Goal: Information Seeking & Learning: Learn about a topic

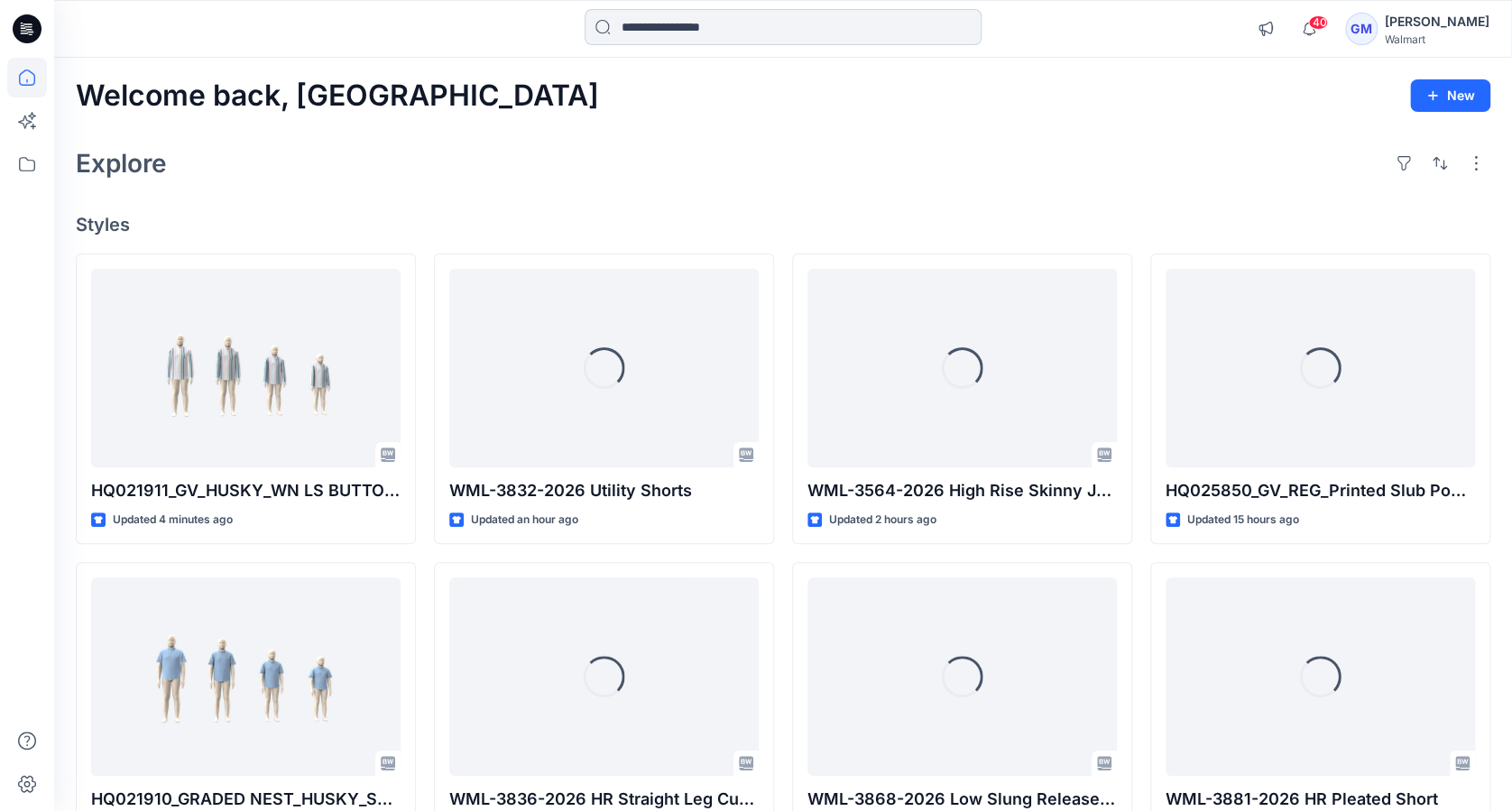
click at [747, 28] on input at bounding box center [782, 26] width 396 height 36
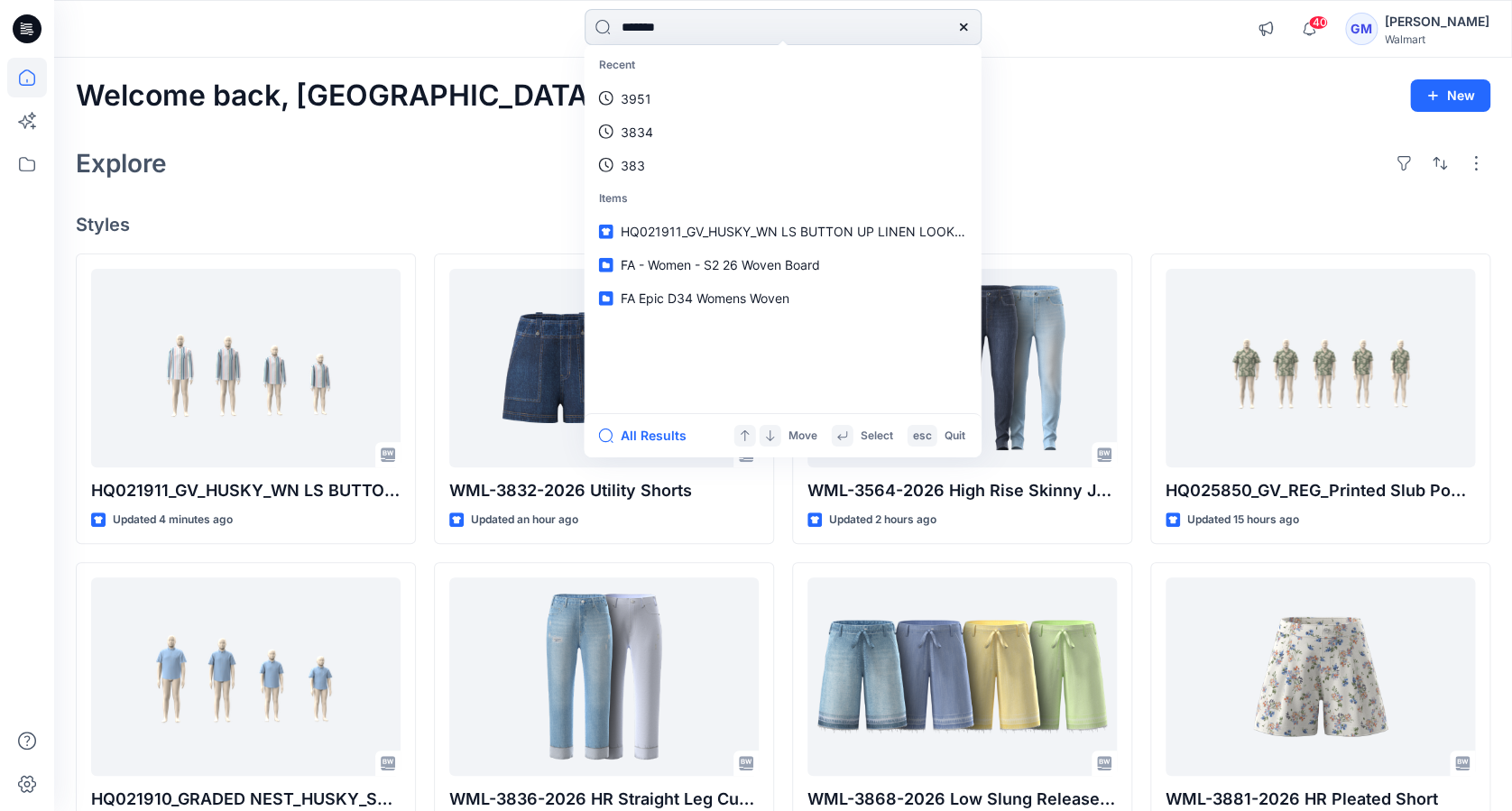
type input "********"
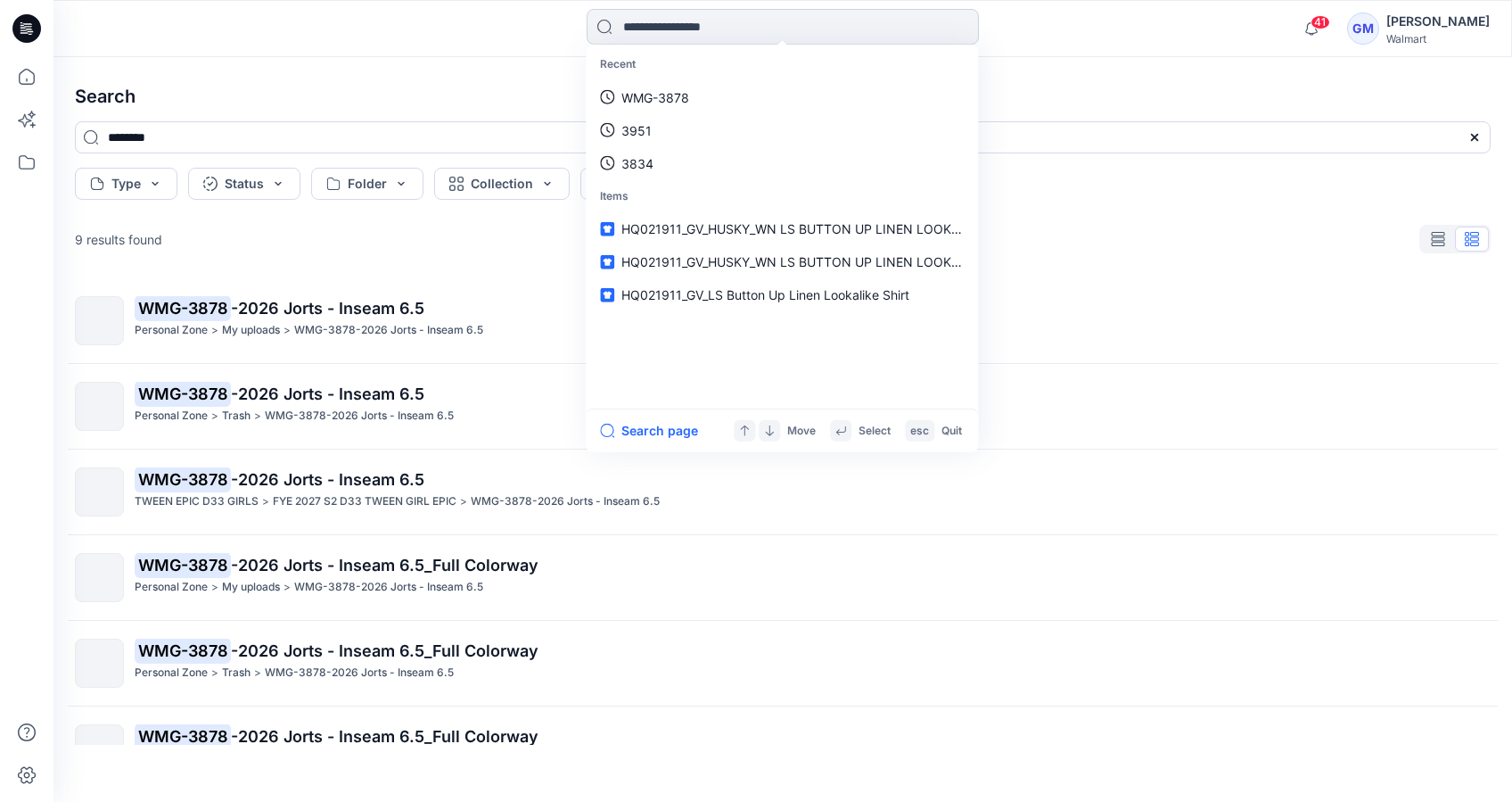
click at [676, 27] on input at bounding box center [782, 26] width 392 height 35
type input "********"
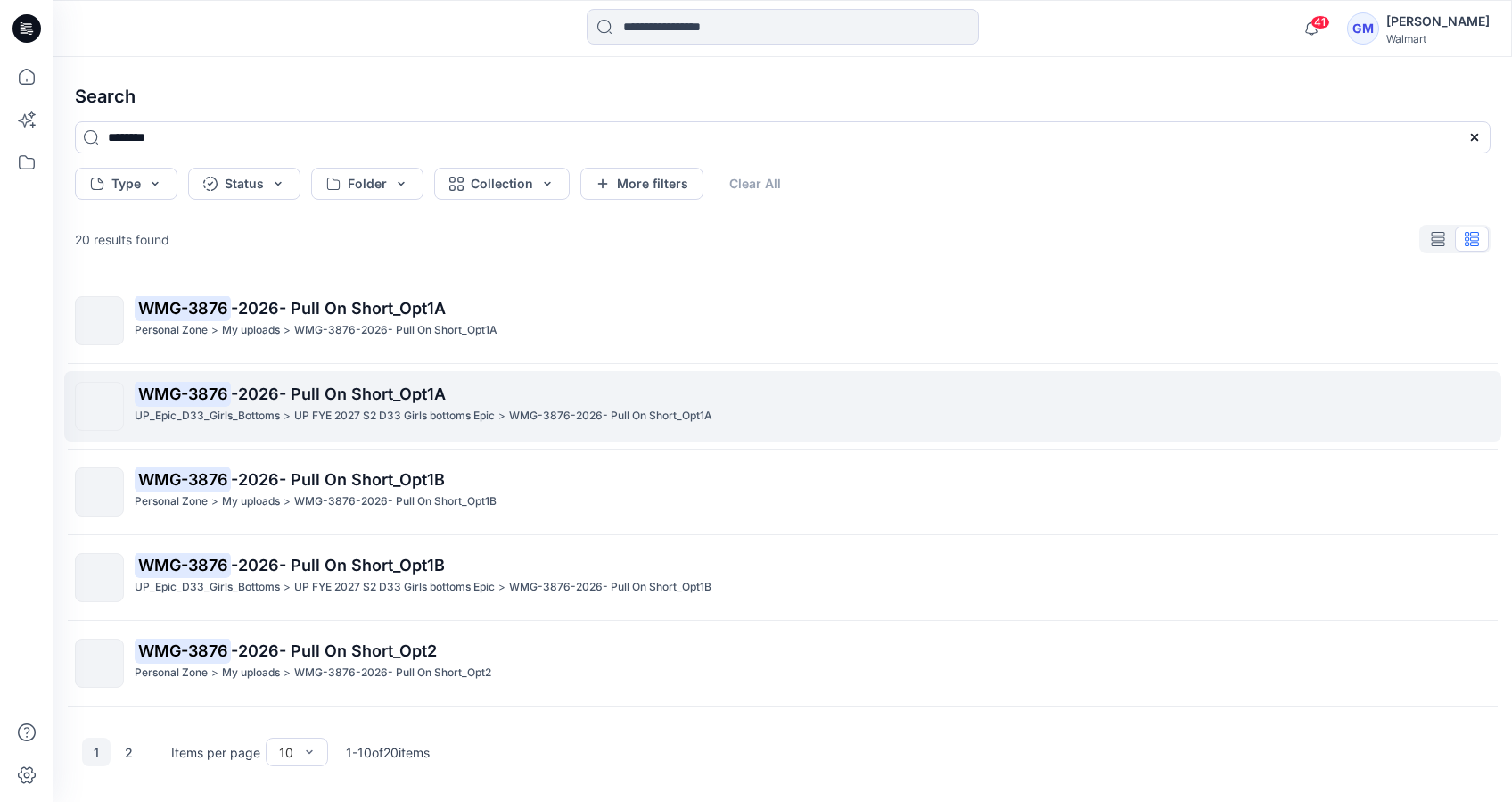
click at [313, 405] on p "WMG-3876 -2026- Pull On Short_Opt1A" at bounding box center [813, 394] width 1356 height 25
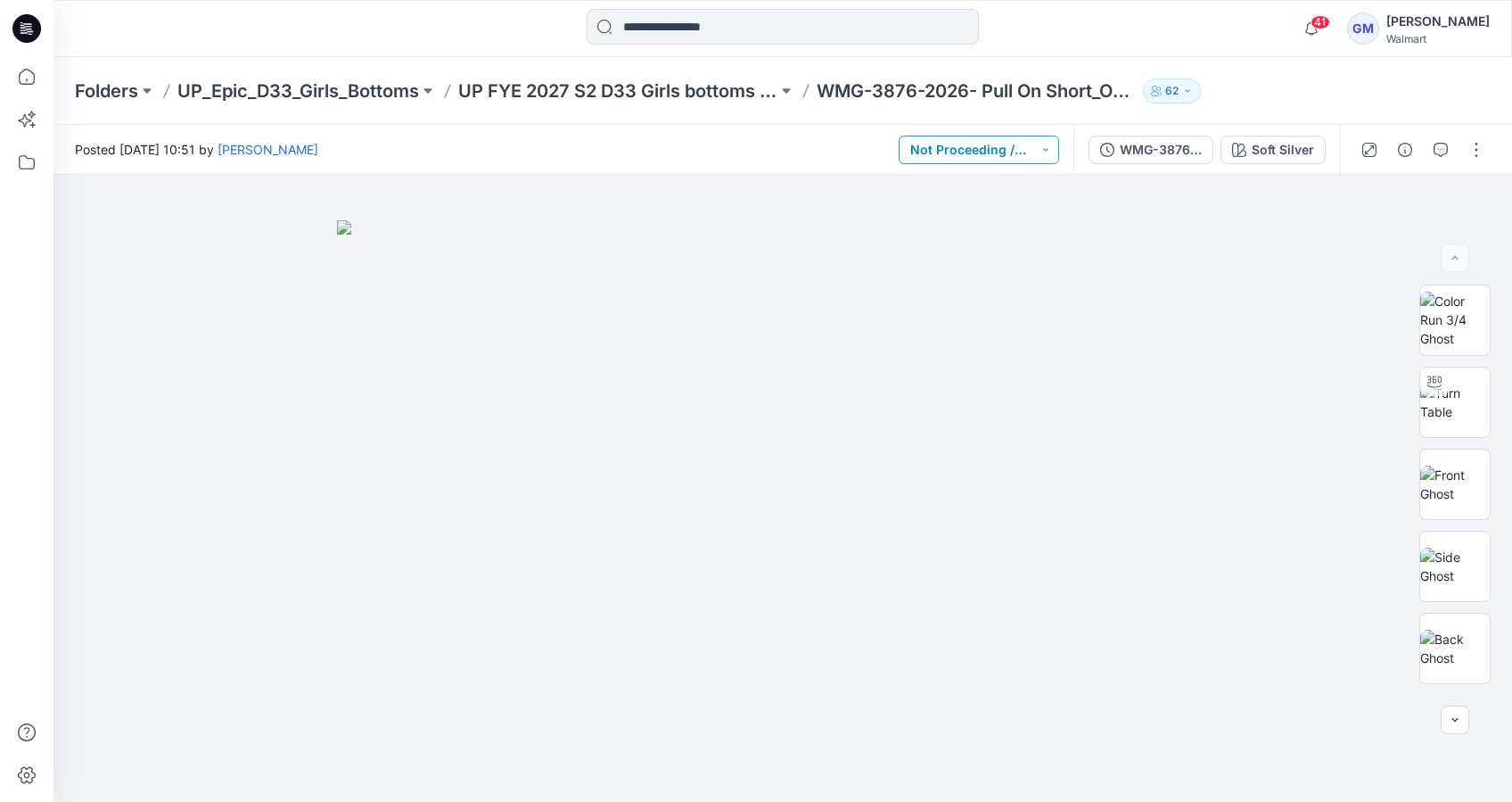
click at [1035, 149] on button "Not Proceeding / Dropped" at bounding box center [979, 149] width 161 height 29
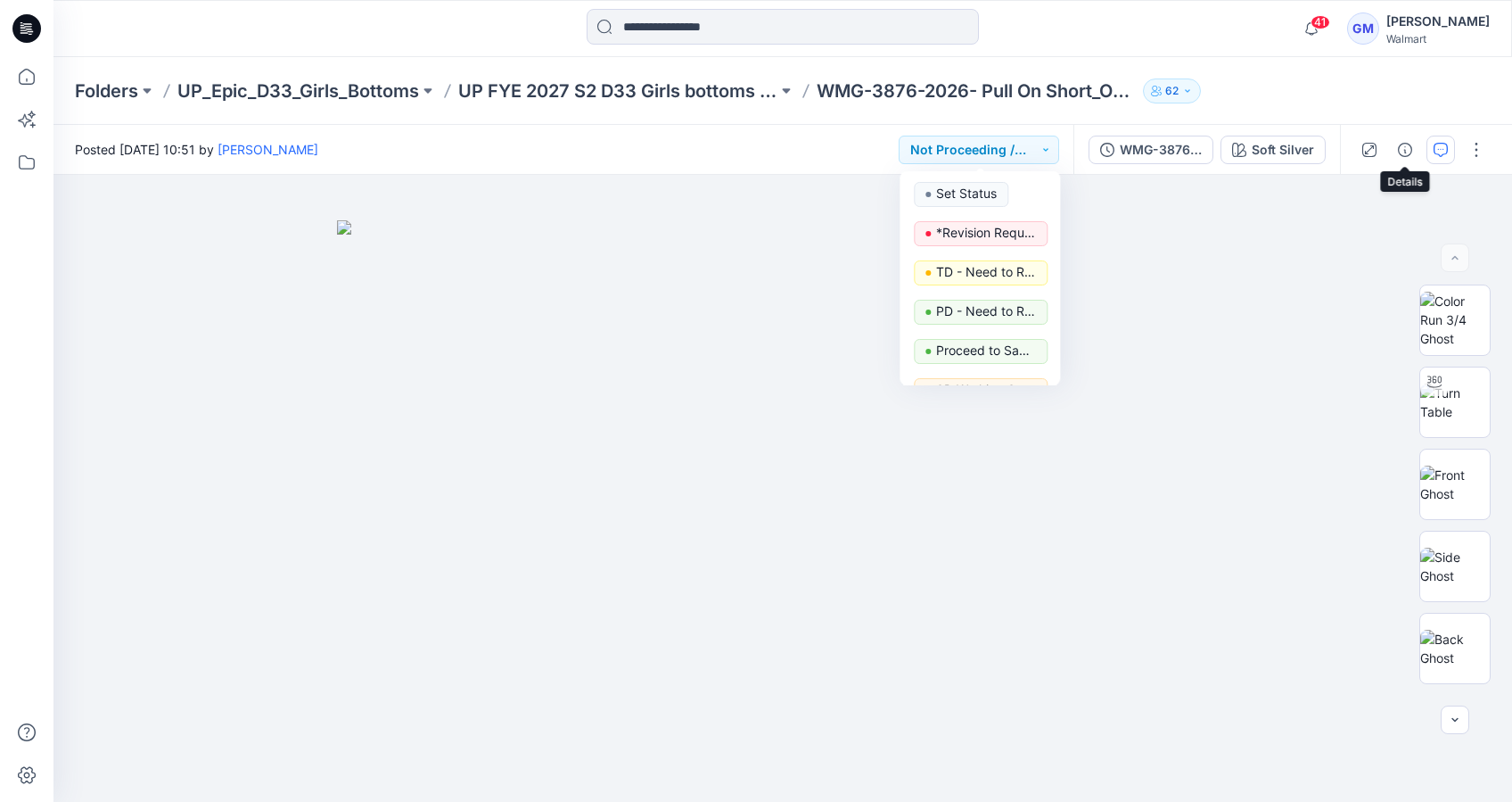
click at [1437, 147] on icon "button" at bounding box center [1440, 149] width 14 height 14
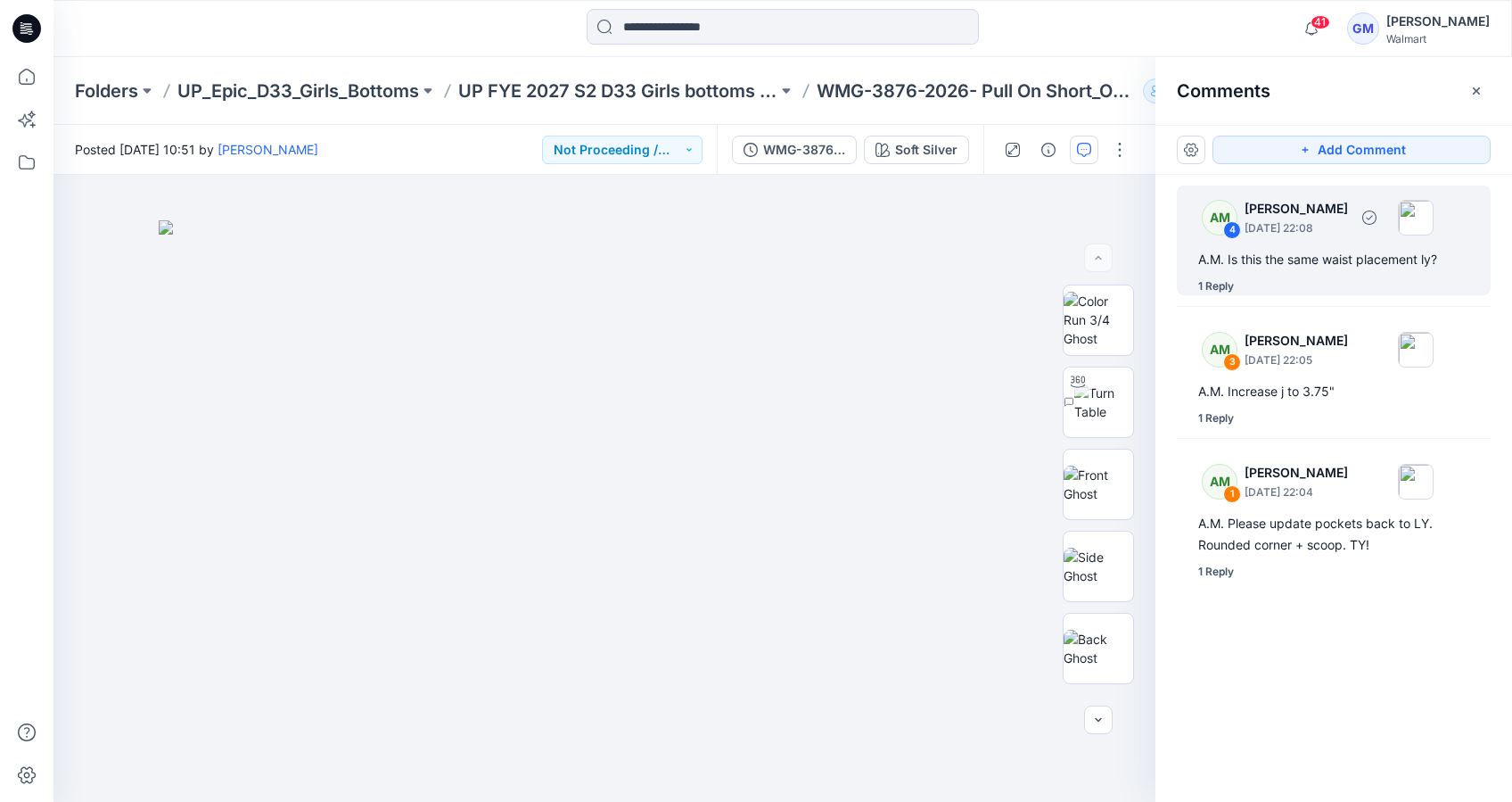
click at [1346, 271] on div "AM 4 [PERSON_NAME] [DATE] 22:08 A.M. Is this the same waist placement ly? 1 Rep…" at bounding box center [1334, 241] width 314 height 109
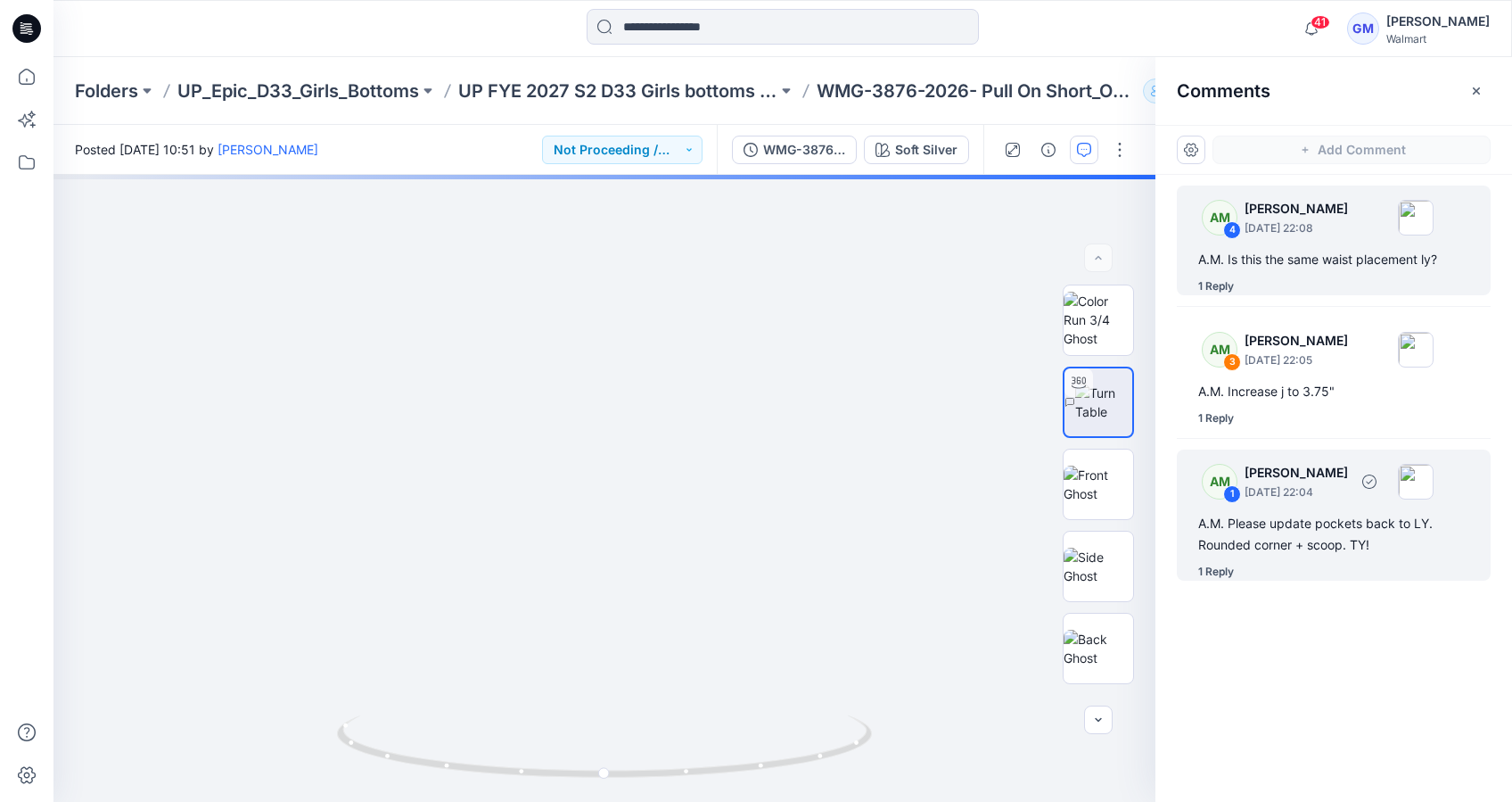
click at [1305, 537] on div "A.M. Please update pockets back to LY. Rounded corner + scoop. TY!" at bounding box center [1334, 534] width 271 height 43
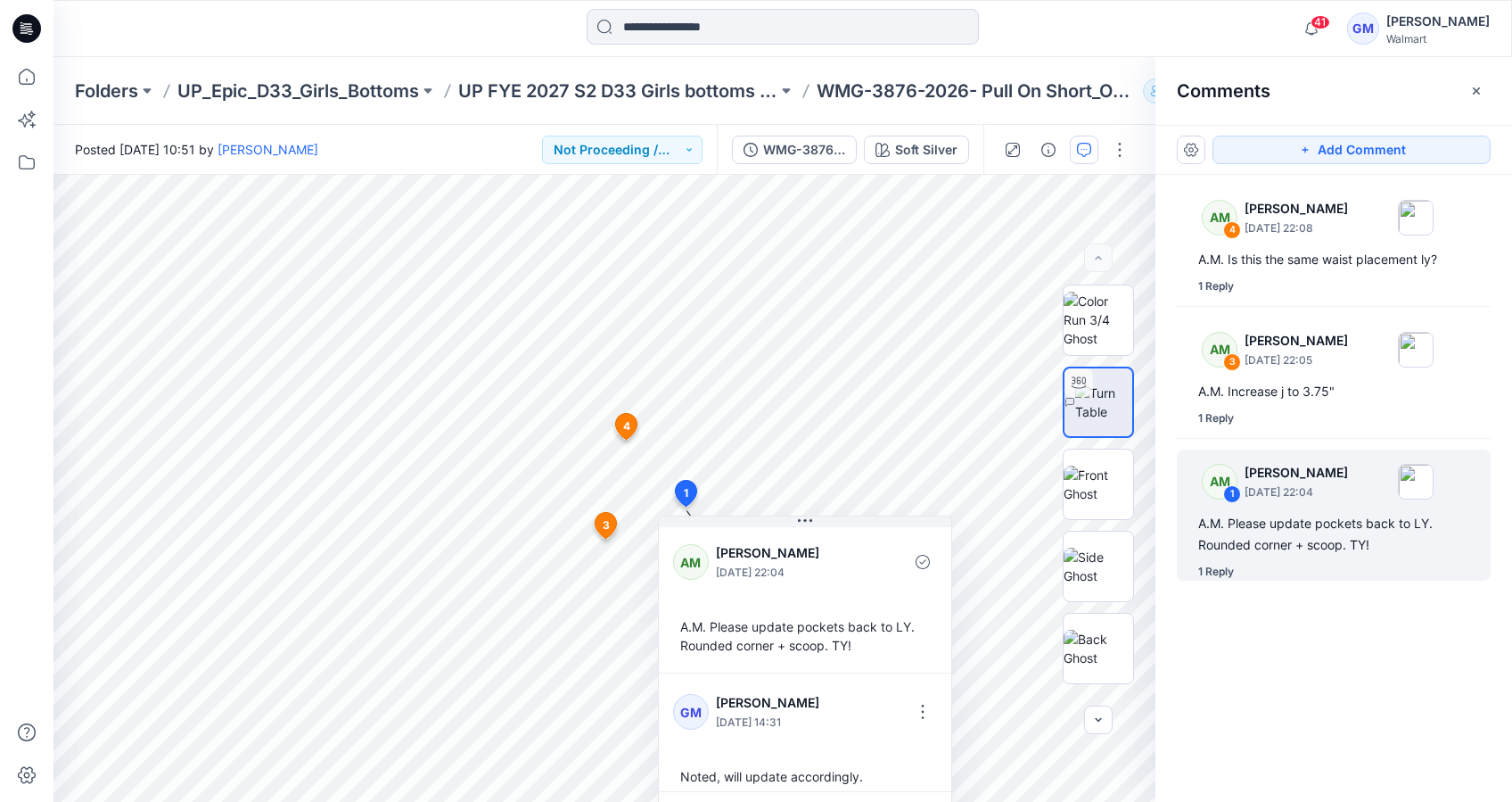
click at [1465, 730] on div "AM 4 [PERSON_NAME] [DATE] 22:08 A.M. Is this the same waist placement ly? 1 Rep…" at bounding box center [1334, 454] width 356 height 561
click at [1391, 706] on div "AM 4 [PERSON_NAME] [DATE] 22:08 A.M. Is this the same waist placement ly? 1 Rep…" at bounding box center [1334, 454] width 356 height 561
click at [1073, 93] on p "WMG-3876-2026- Pull On Short_Opt1A" at bounding box center [975, 91] width 319 height 25
click at [1118, 93] on p "WMG-3876-2026- Pull On Short_Opt1A" at bounding box center [975, 91] width 319 height 25
click at [1125, 93] on p "WMG-3876-2026- Pull On Short_Opt1A" at bounding box center [975, 91] width 319 height 25
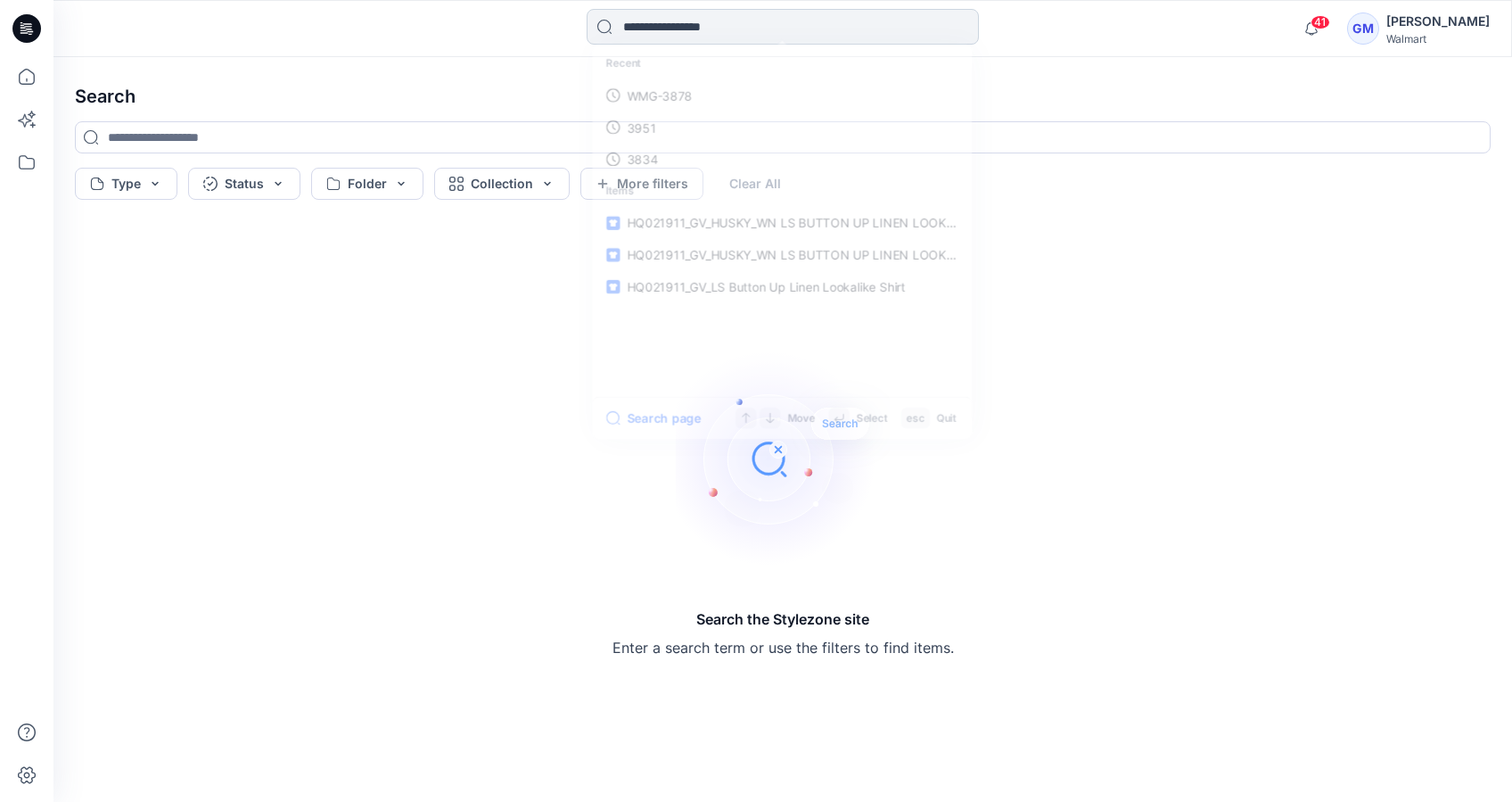
click at [641, 39] on input at bounding box center [782, 26] width 392 height 35
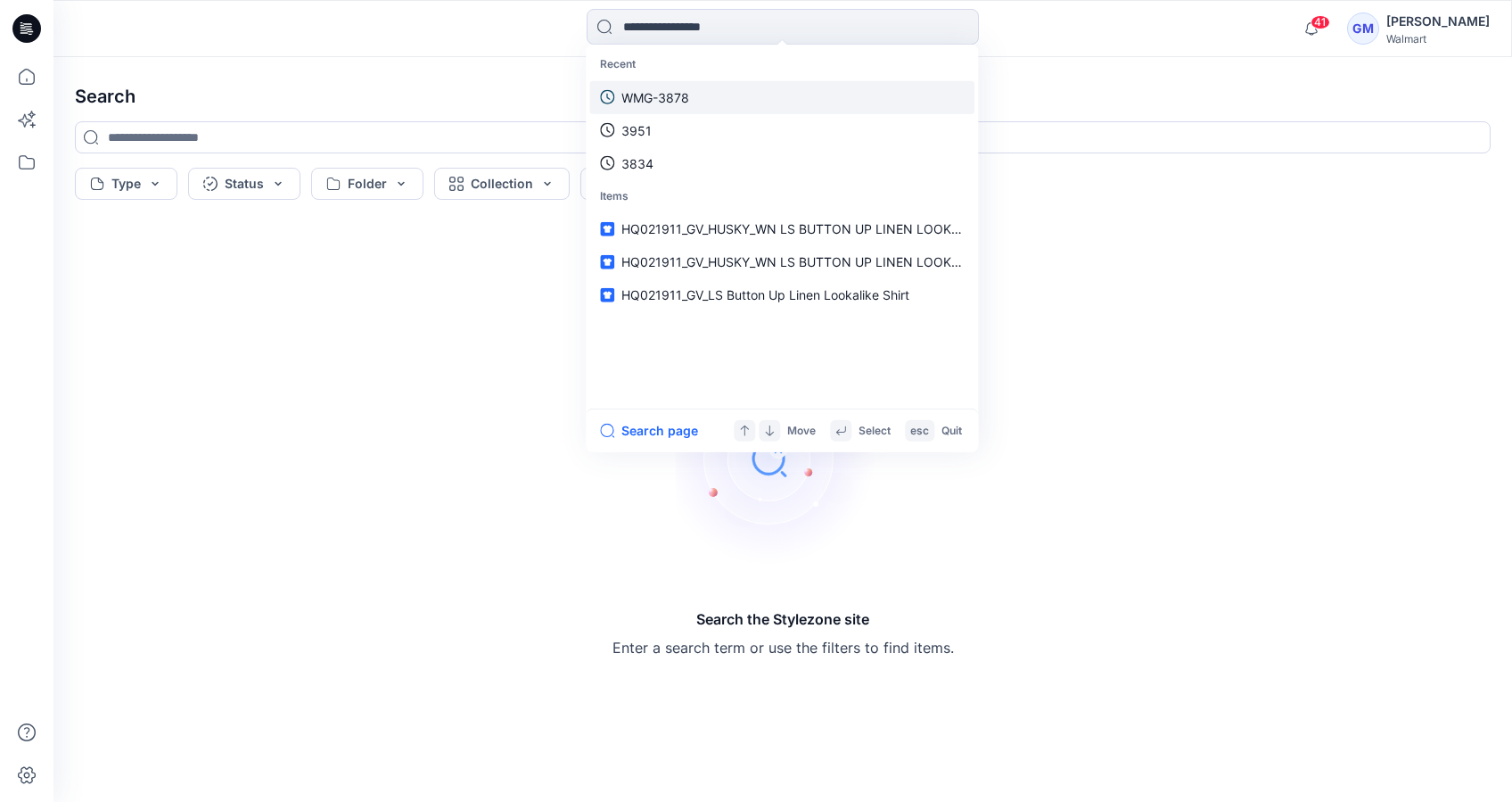
click at [651, 93] on p "WMG-3878" at bounding box center [655, 97] width 68 height 19
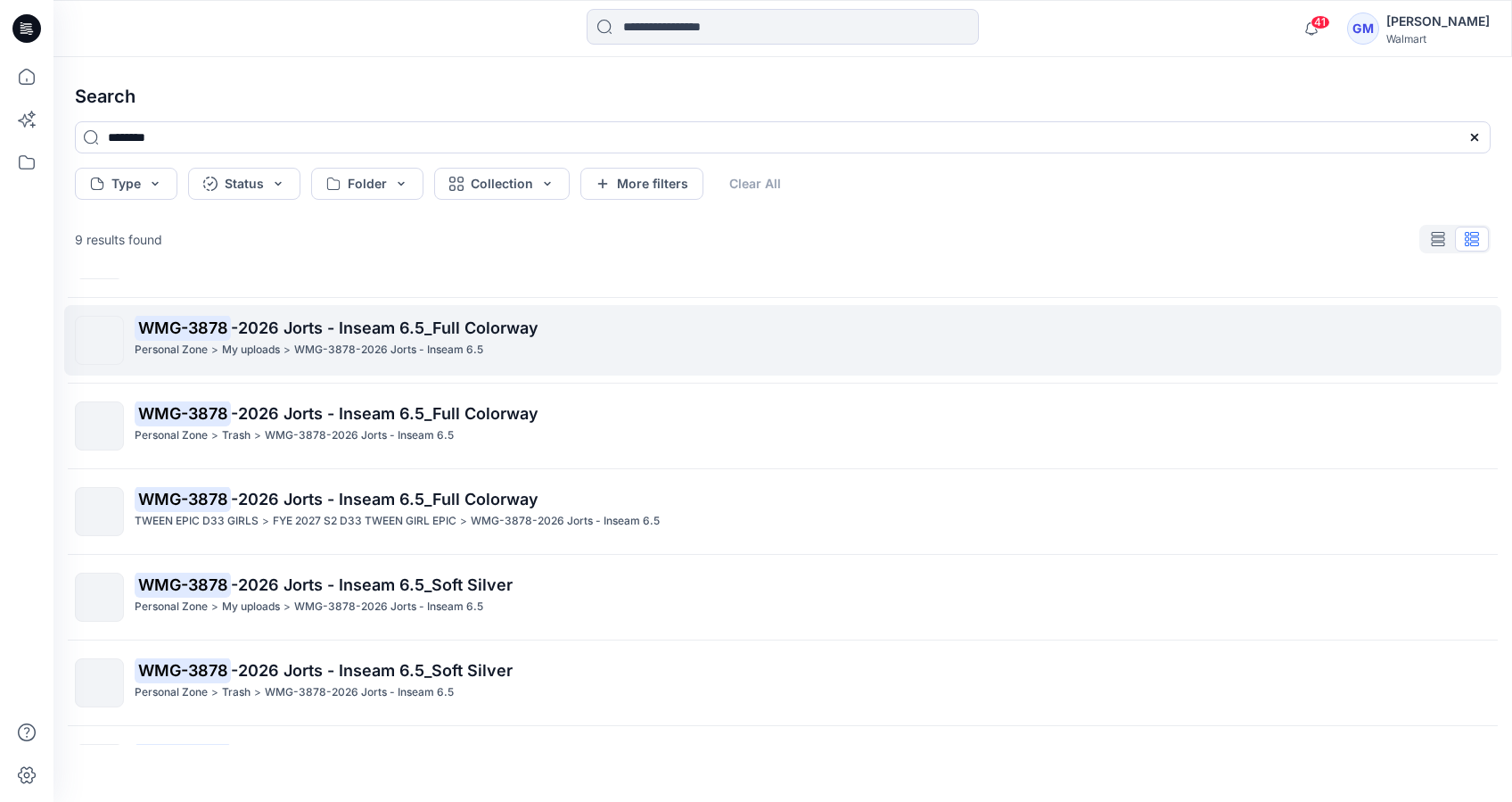
scroll to position [303, 0]
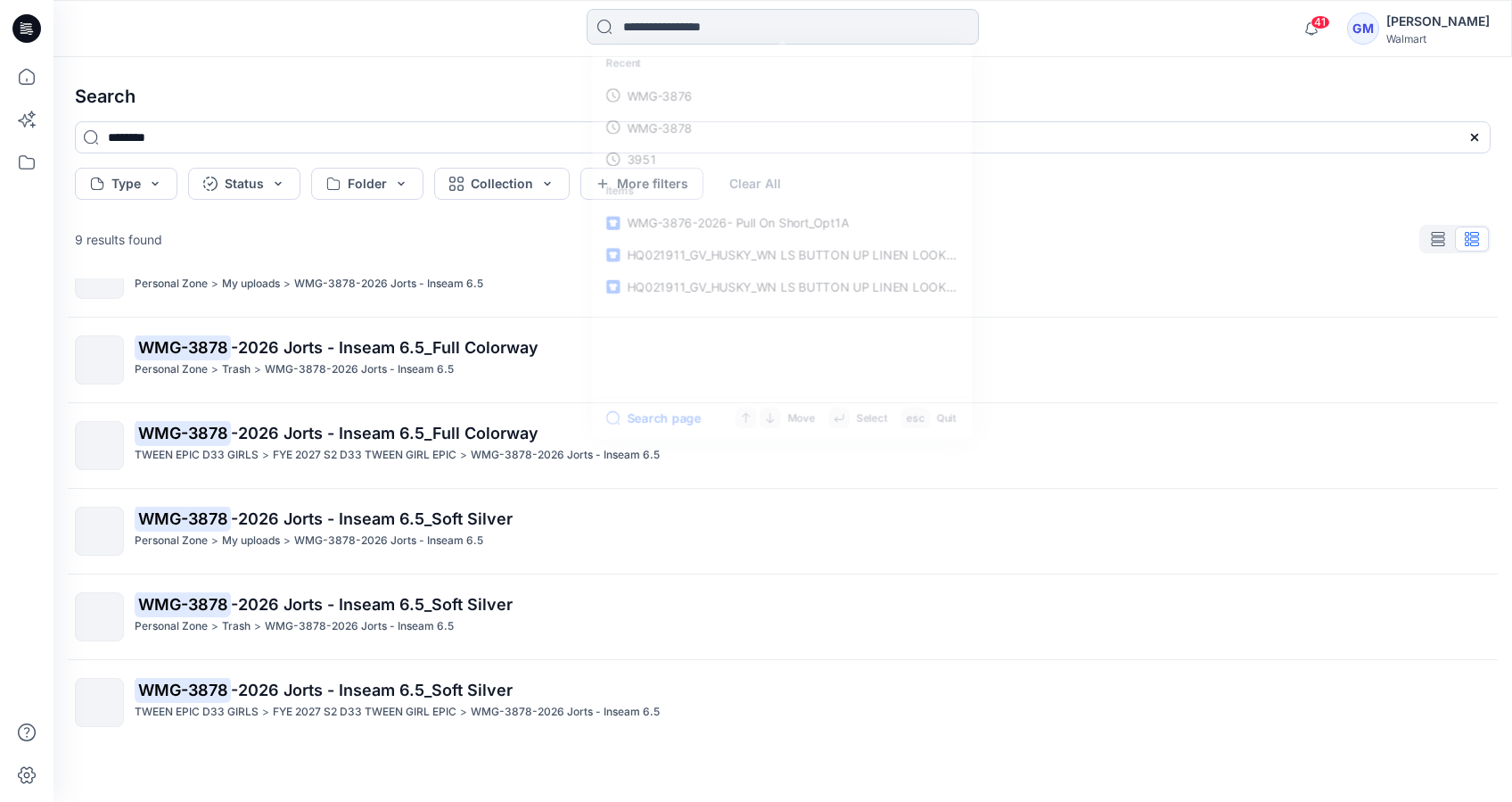
click at [655, 30] on input at bounding box center [782, 26] width 392 height 35
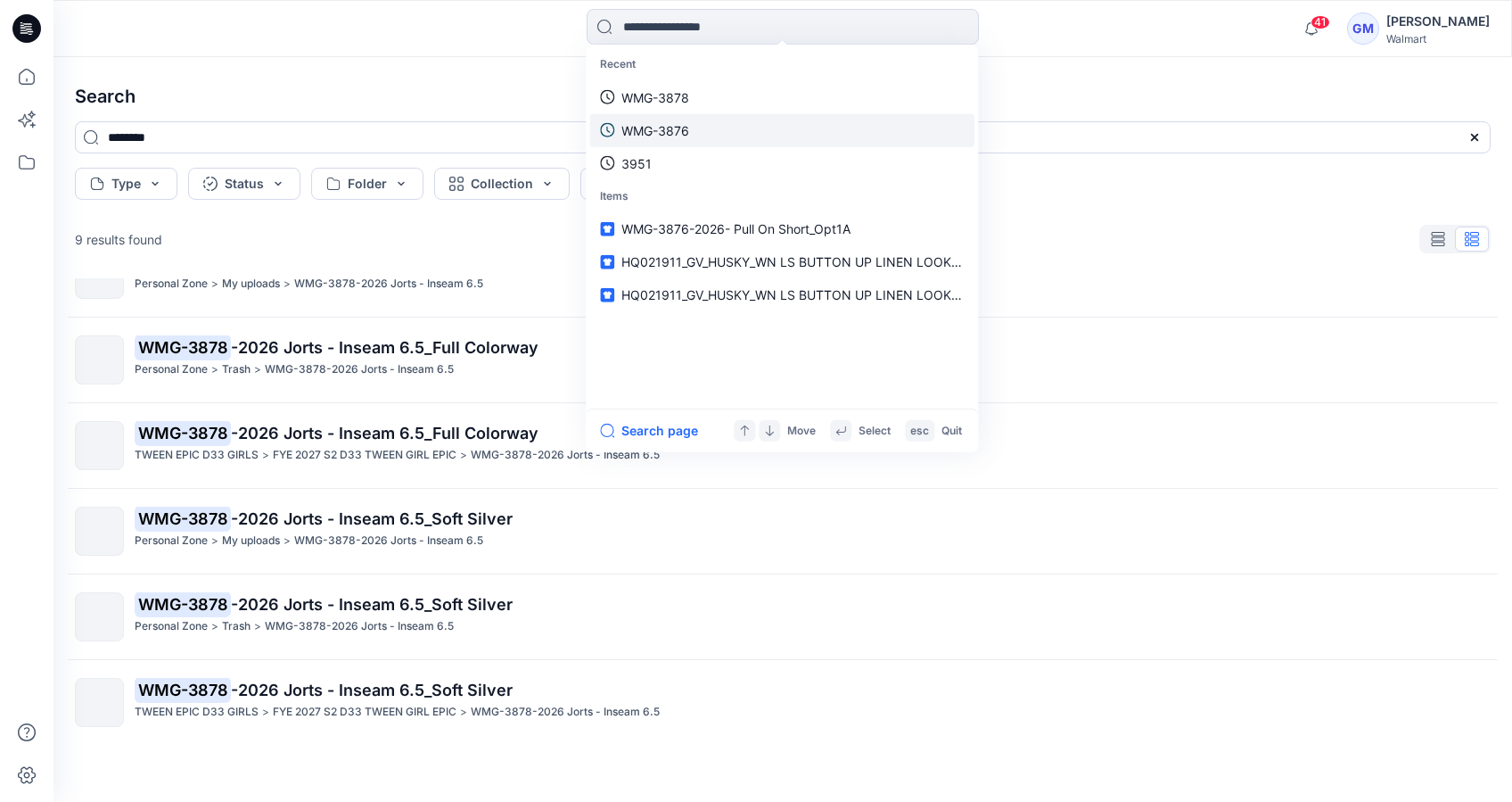
click at [687, 132] on p "WMG-3876" at bounding box center [655, 130] width 68 height 19
type input "********"
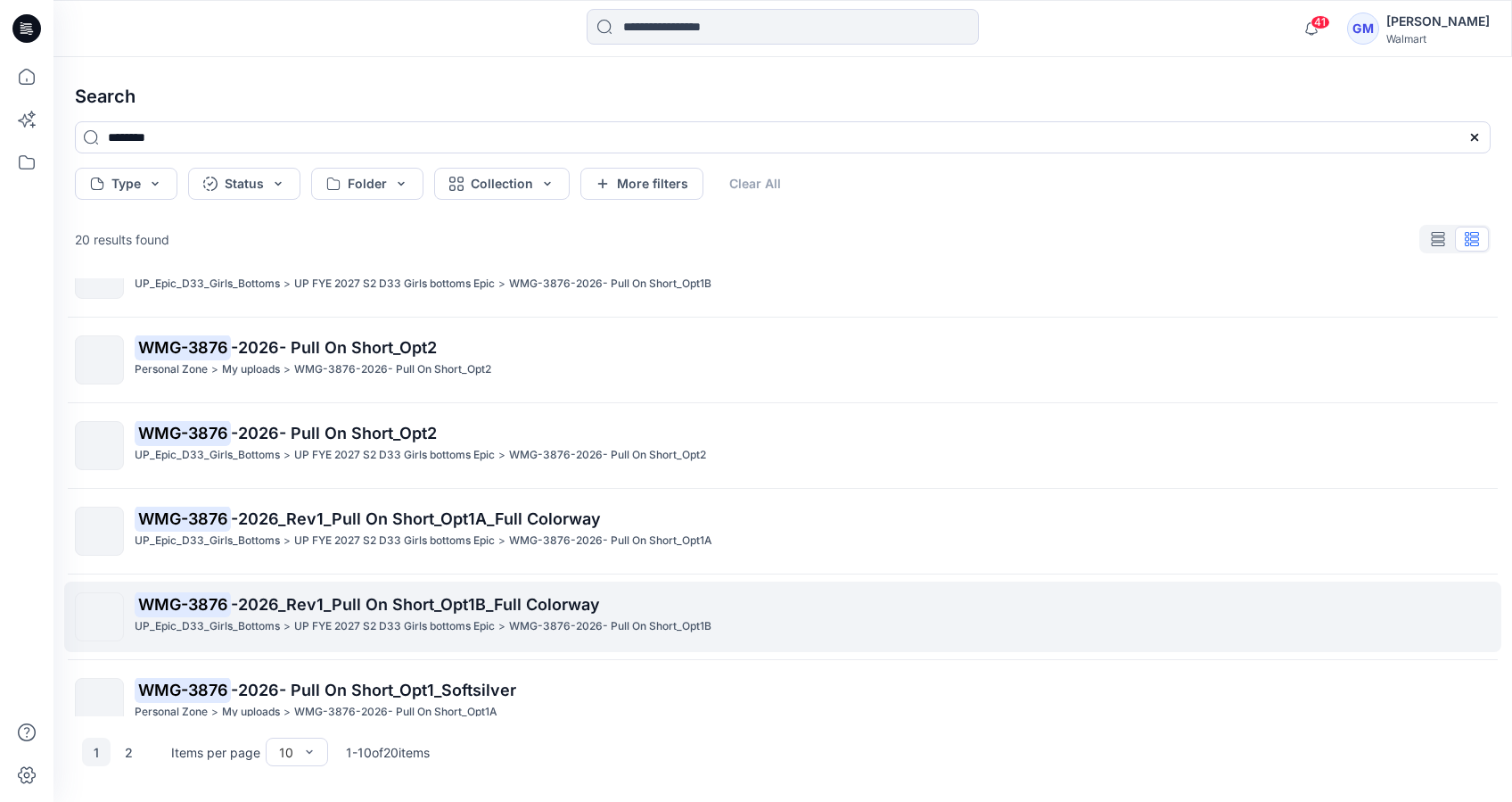
click at [413, 611] on span "-2026_Rev1_Pull On Short_Opt1B_Full Colorway" at bounding box center [415, 605] width 369 height 19
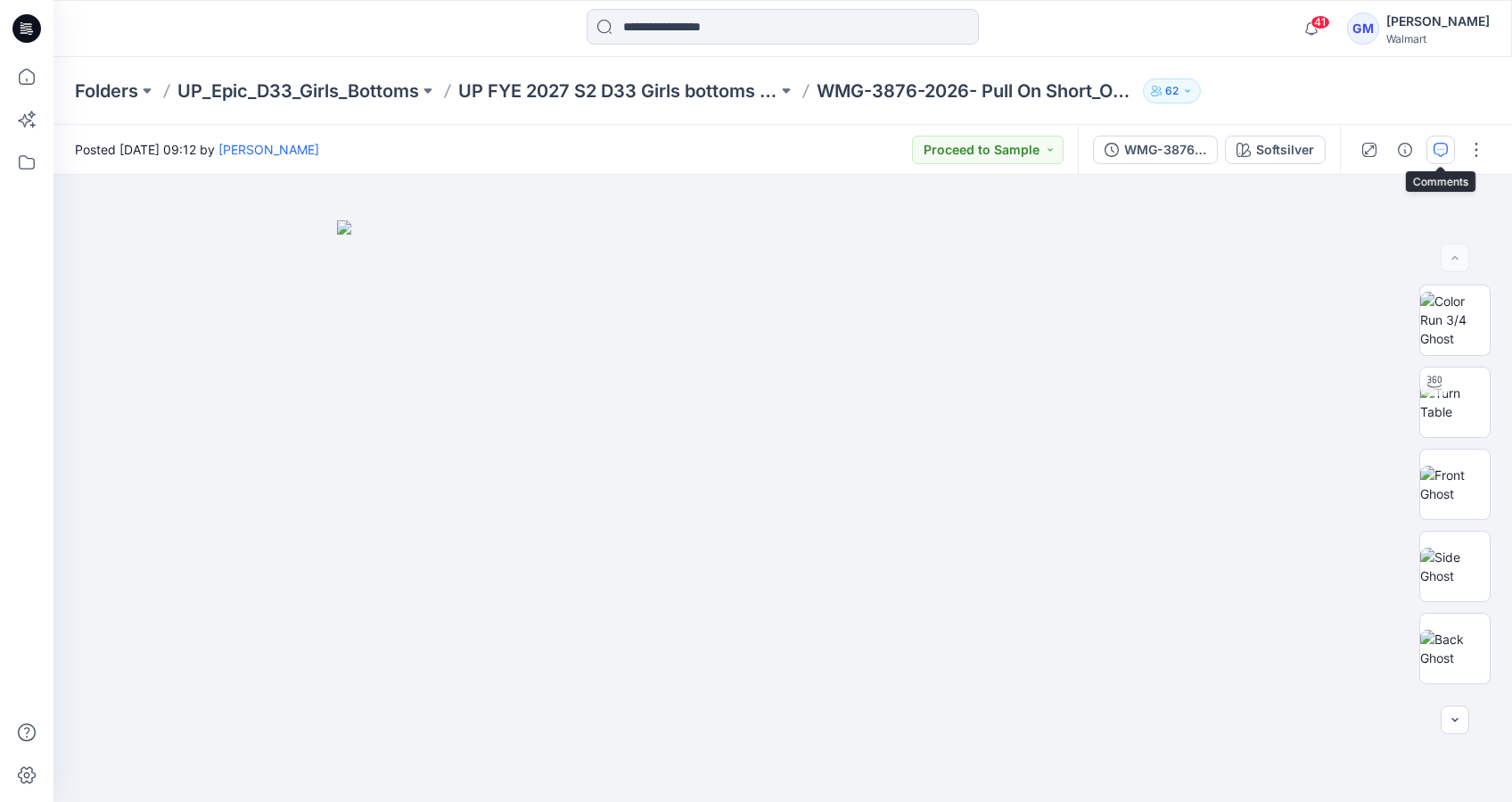
click at [1445, 158] on button "button" at bounding box center [1441, 149] width 29 height 29
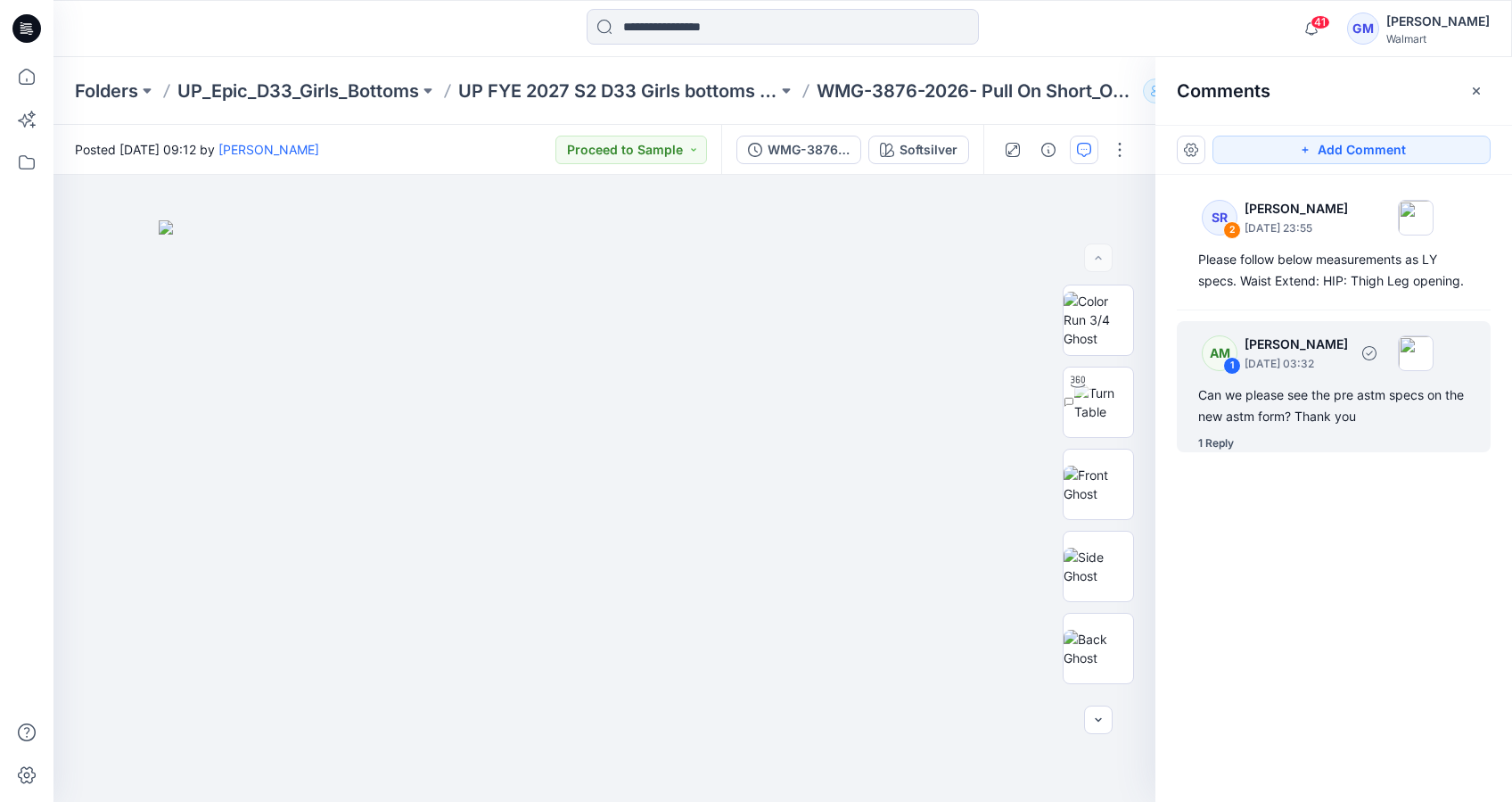
click at [1308, 405] on div "Can we please see the pre astm specs on the new astm form? Thank you" at bounding box center [1334, 405] width 271 height 43
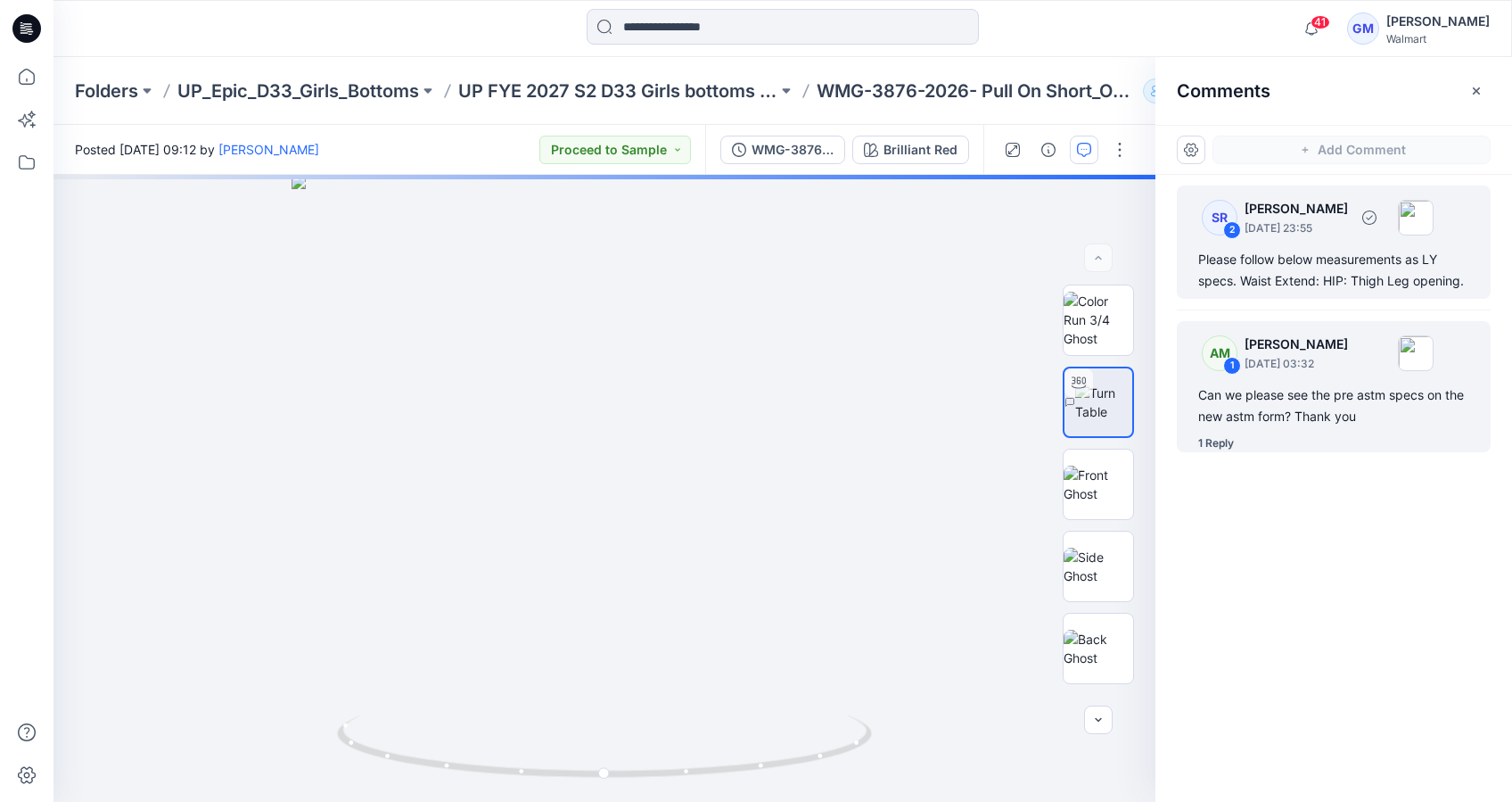
click at [1302, 274] on div "Please follow below measurements as LY specs. Waist Extend: HIP: Thigh Leg open…" at bounding box center [1334, 270] width 271 height 43
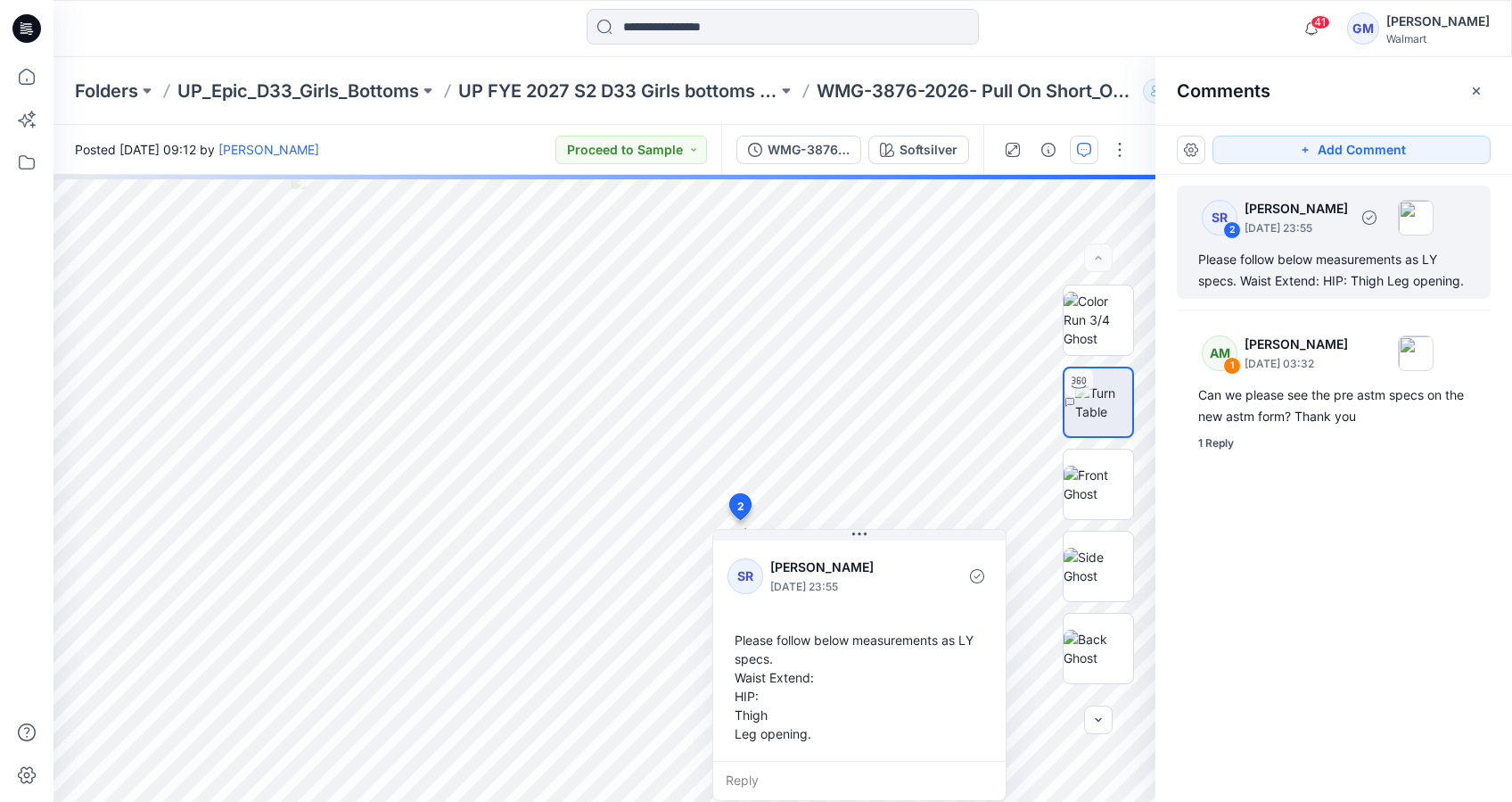
click at [1333, 267] on div "Please follow below measurements as LY specs. Waist Extend: HIP: Thigh Leg open…" at bounding box center [1334, 270] width 271 height 43
